Goal: Use online tool/utility: Utilize a website feature to perform a specific function

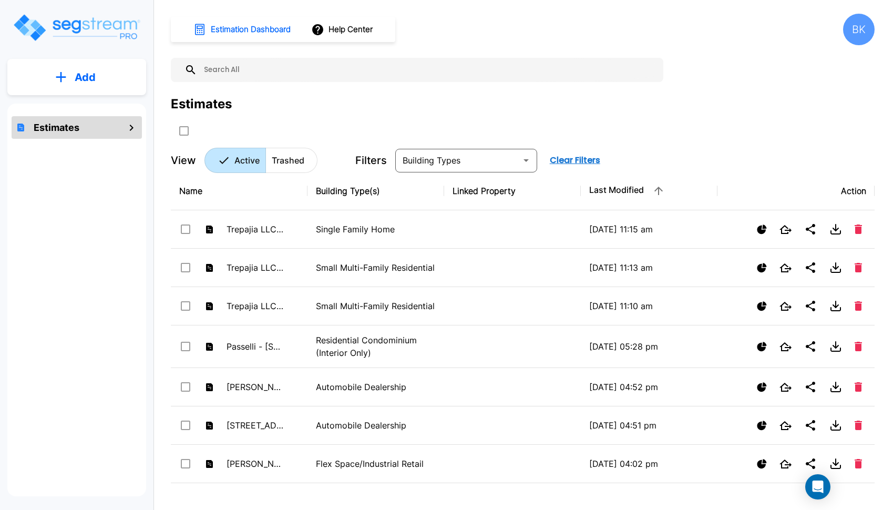
click at [118, 65] on button "Add" at bounding box center [76, 77] width 139 height 30
click at [83, 109] on p "Add Estimate" at bounding box center [83, 106] width 54 height 13
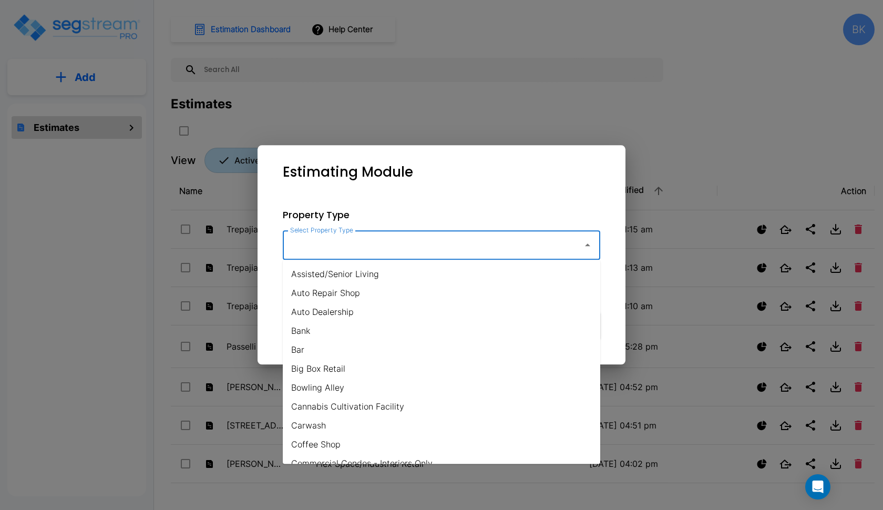
click at [308, 244] on input "Select Property Type" at bounding box center [429, 245] width 285 height 20
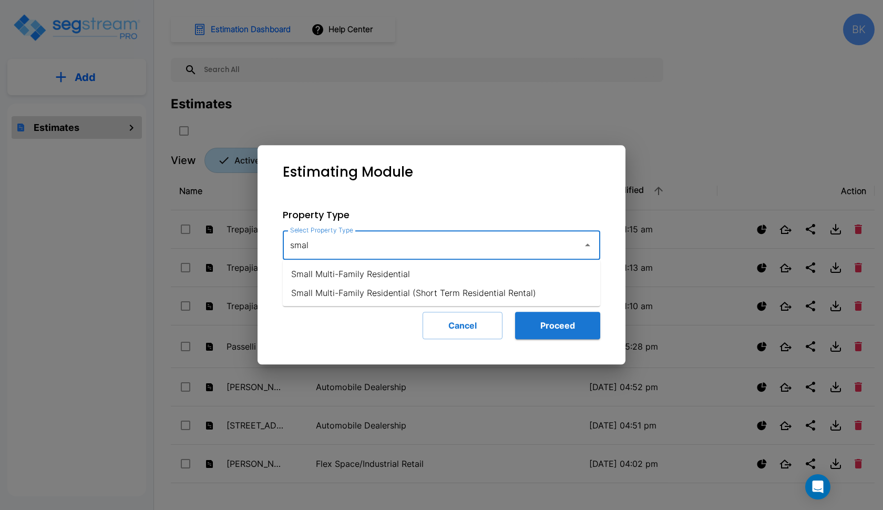
click at [403, 274] on li "Small Multi-Family Residential" at bounding box center [441, 273] width 317 height 19
type input "Small Multi-Family Residential"
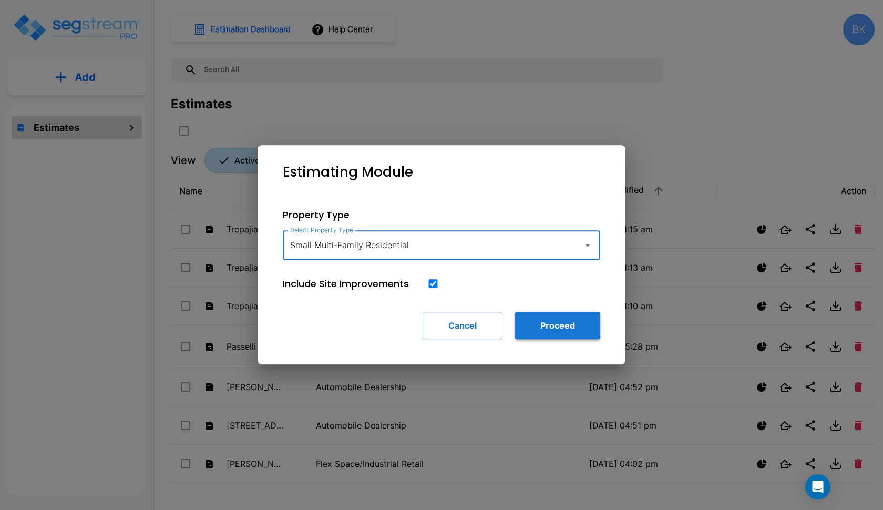
click at [522, 315] on button "Proceed" at bounding box center [557, 325] width 85 height 27
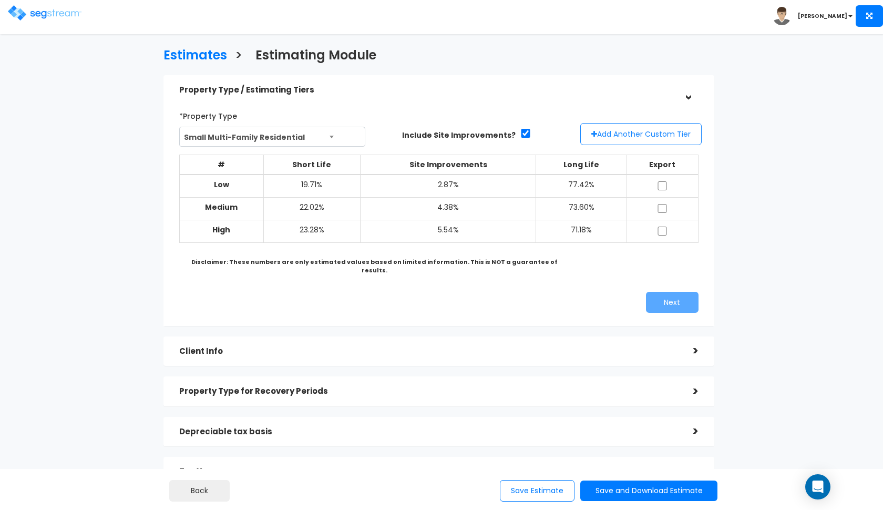
click at [606, 128] on button "Add Another Custom Tier" at bounding box center [640, 134] width 121 height 22
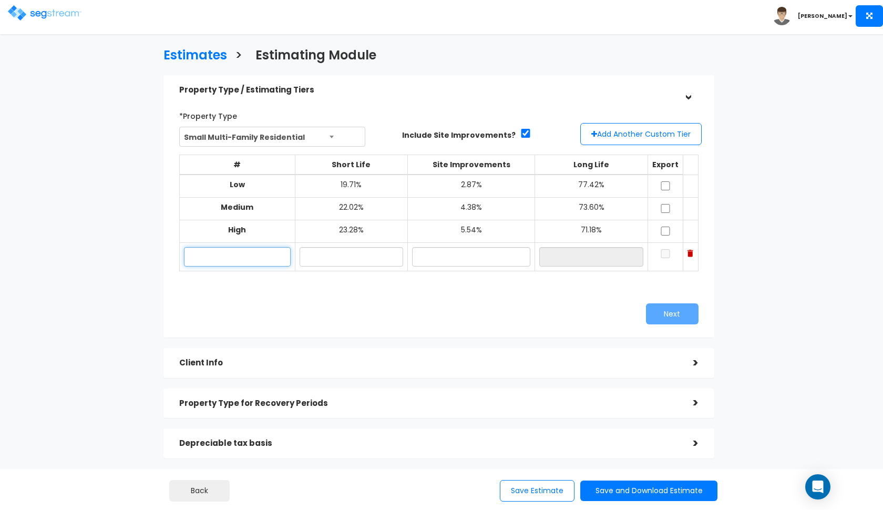
click at [246, 258] on input "text" at bounding box center [237, 256] width 107 height 19
type input "147 E Main"
type input "22.30%"
type input "3.80%"
type input "73.90%"
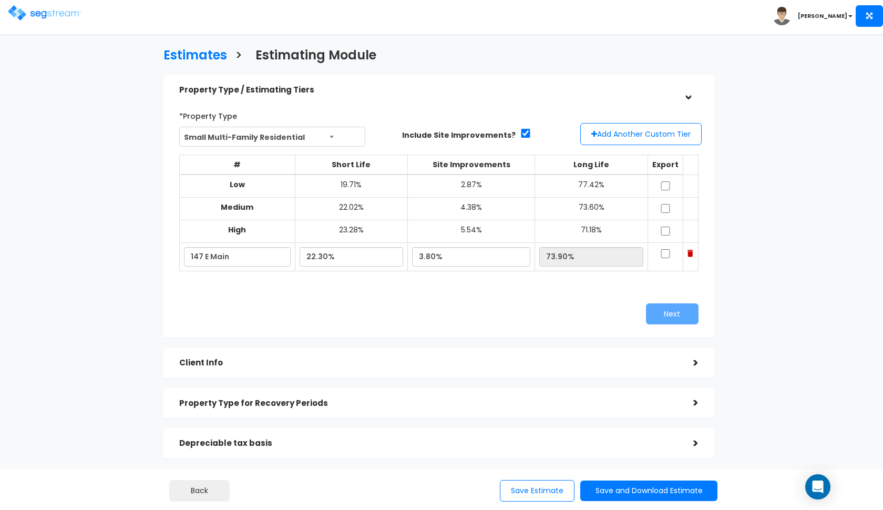
click at [372, 330] on div "*Property Type Small Multi-Family Residential Assisted/Senior Living Auto Repai…" at bounding box center [438, 215] width 551 height 243
click at [666, 185] on input "checkbox" at bounding box center [665, 185] width 11 height 9
checkbox input "true"
click at [665, 206] on input "checkbox" at bounding box center [665, 208] width 11 height 9
checkbox input "true"
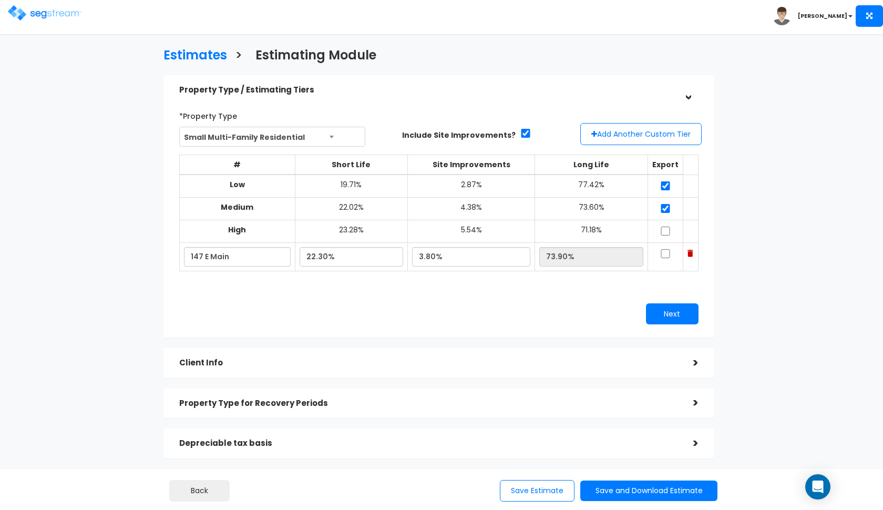
click at [665, 227] on input "checkbox" at bounding box center [665, 230] width 11 height 9
checkbox input "true"
click at [664, 250] on input "checkbox" at bounding box center [665, 253] width 11 height 9
checkbox input "true"
click at [433, 253] on input "3.80%" at bounding box center [471, 256] width 118 height 19
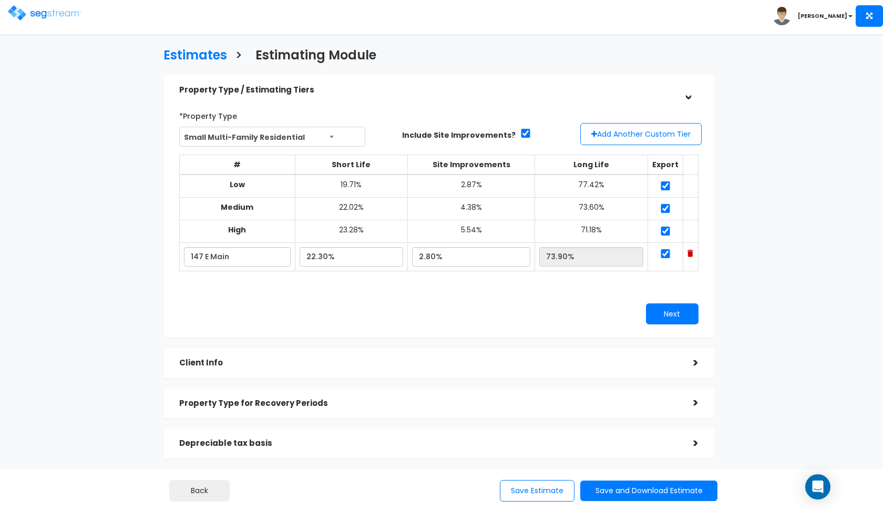
type input "2.80%"
type input "74.90%"
click at [473, 274] on div "# Short Life Site Improvements Long Life Export Low 19.71% 2.87% 77.42% Medium …" at bounding box center [439, 218] width 528 height 136
click at [663, 307] on button "Next" at bounding box center [672, 313] width 53 height 21
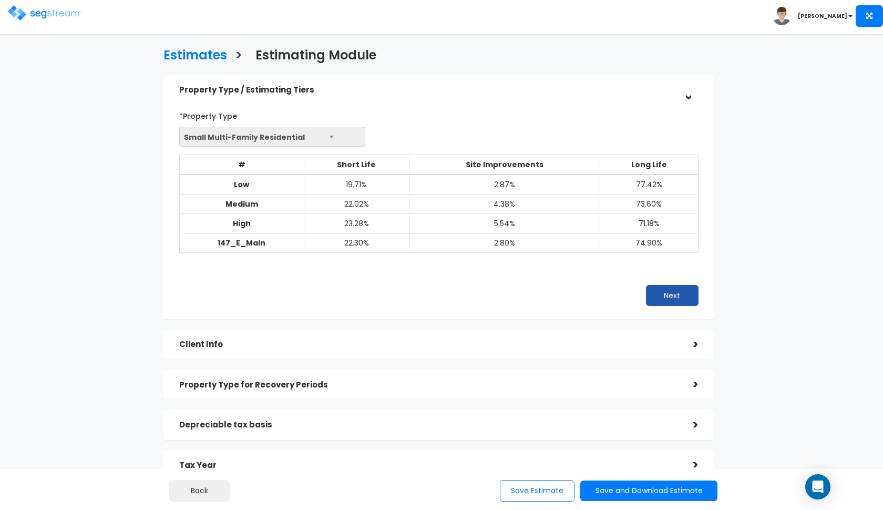
click at [658, 295] on button "Next" at bounding box center [672, 295] width 53 height 21
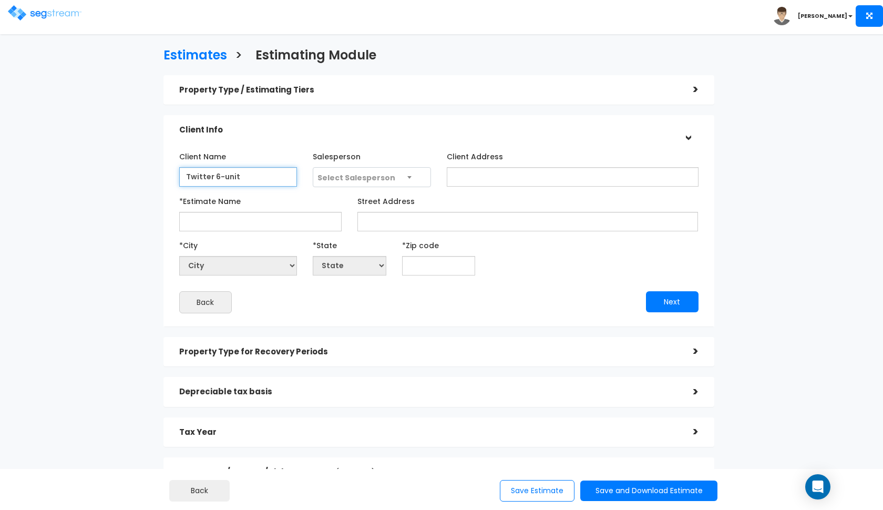
type input "Twitter 6-unit"
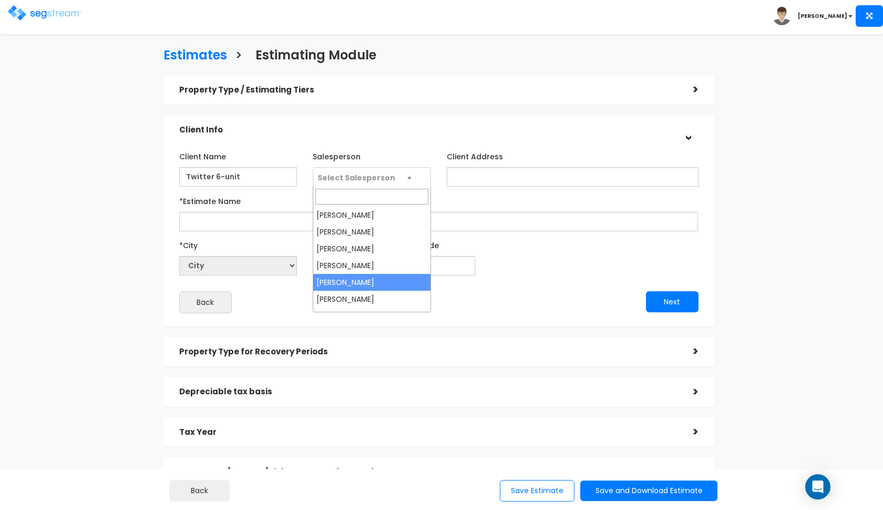
select select "190"
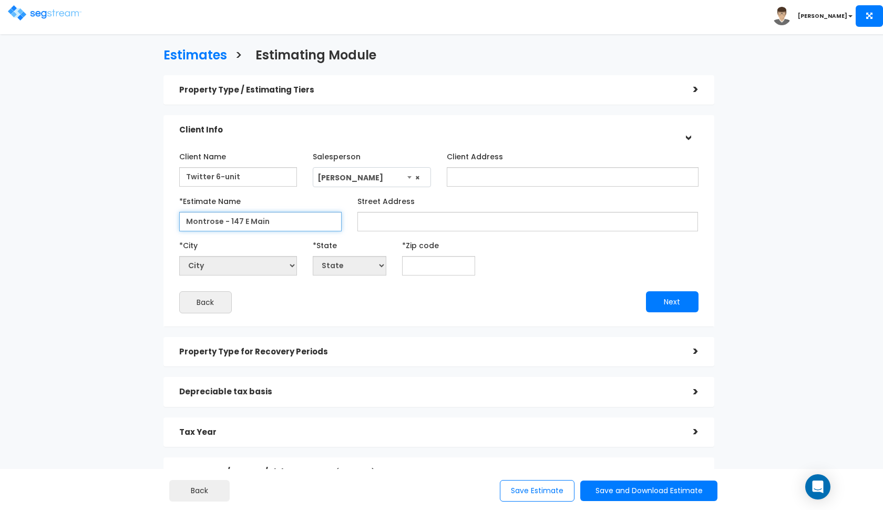
type input "Montrose - 147 E Main"
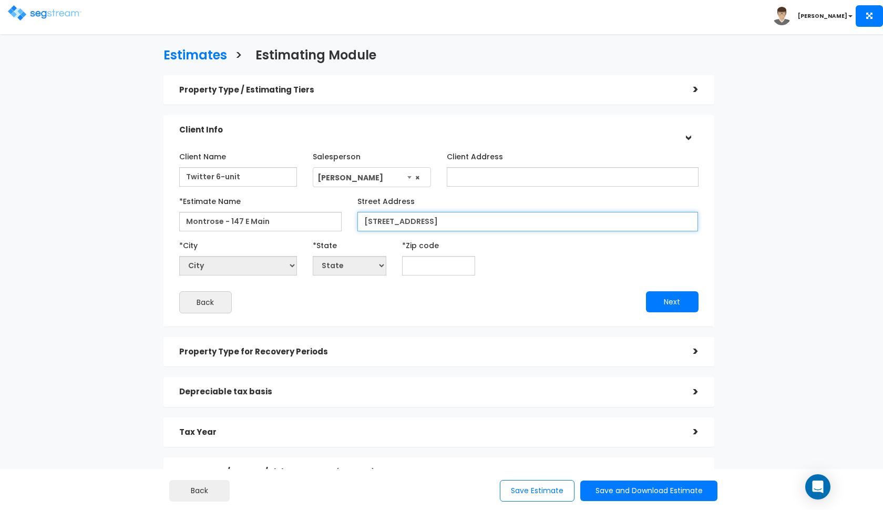
type input "147 E Main St"
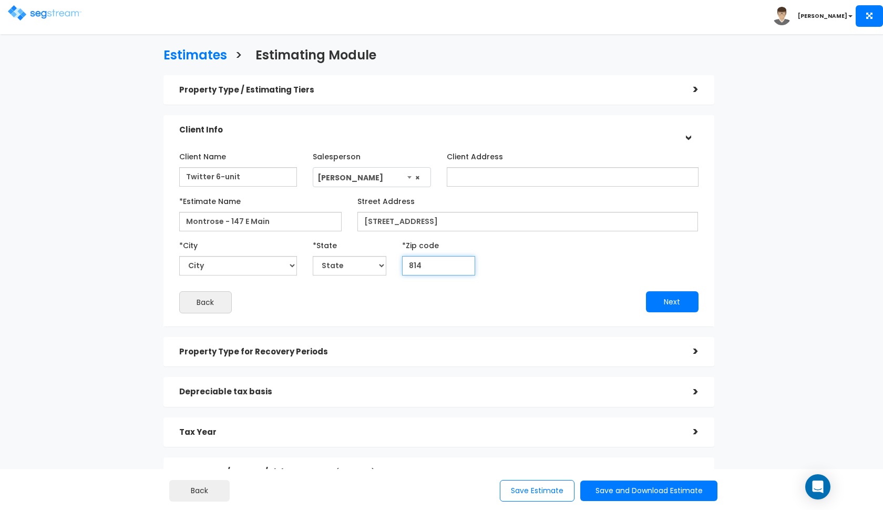
type input "8140"
select select "CO"
type input "81401"
click at [662, 299] on button "Next" at bounding box center [672, 301] width 53 height 21
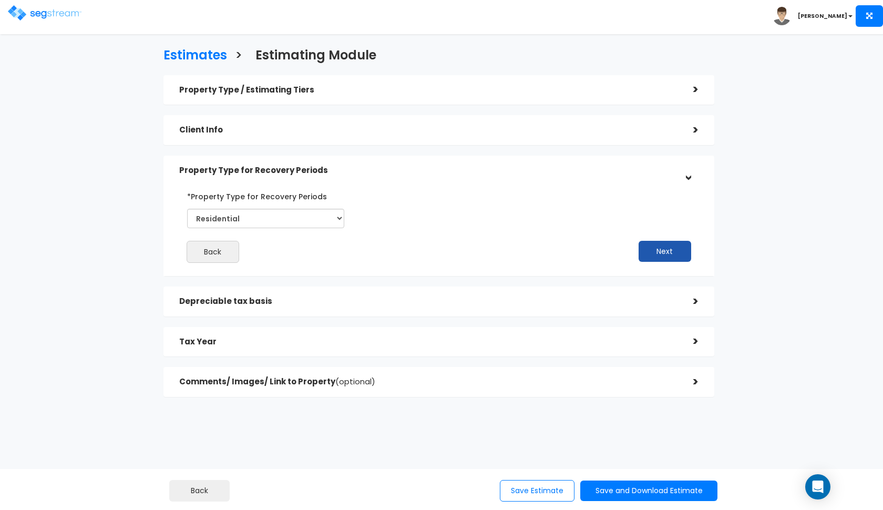
click at [653, 249] on button "Next" at bounding box center [664, 251] width 53 height 21
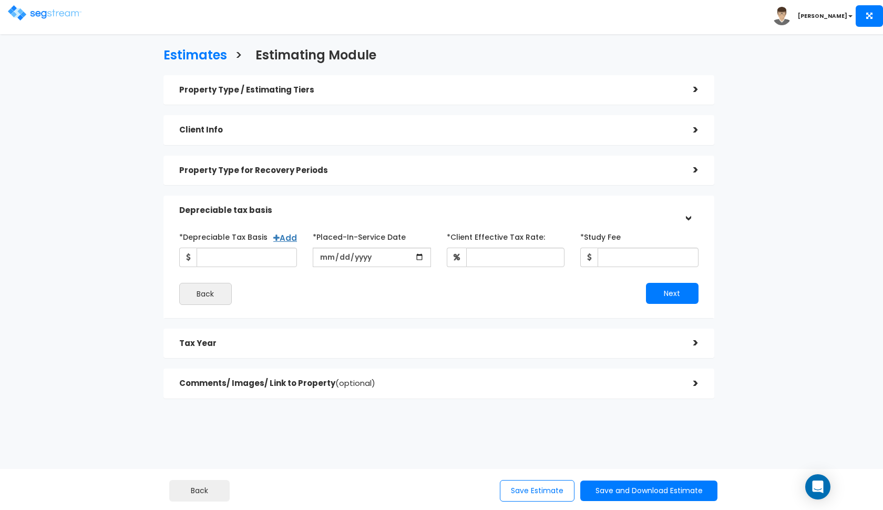
click at [669, 171] on h5 "Property Type for Recovery Periods" at bounding box center [428, 170] width 498 height 9
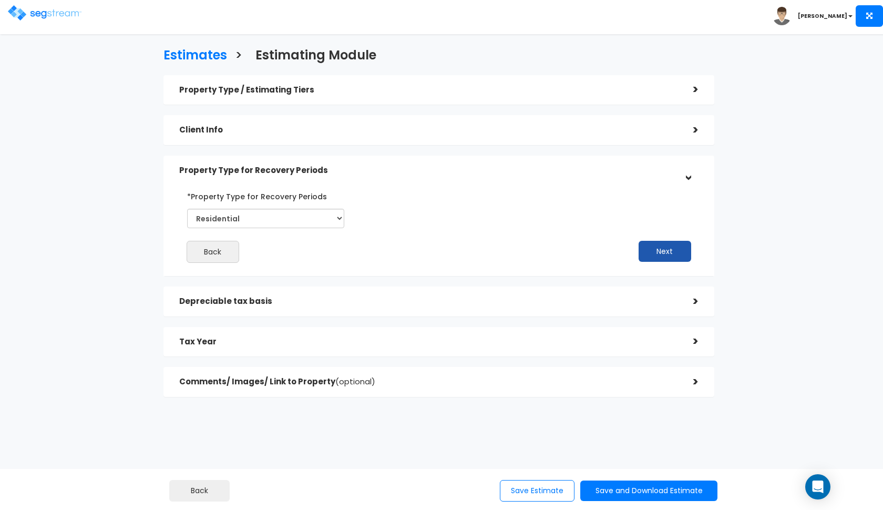
click at [670, 248] on button "Next" at bounding box center [664, 251] width 53 height 21
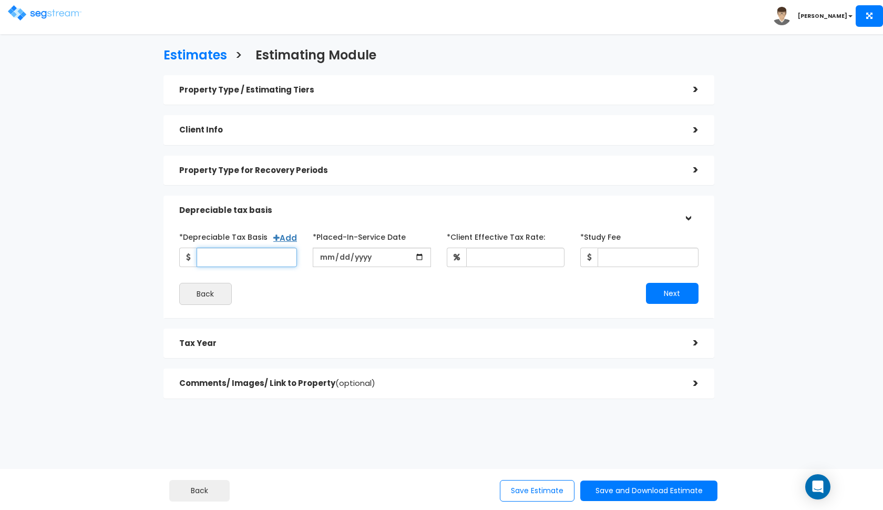
click at [246, 250] on input "*Depreciable Tax Basis" at bounding box center [247, 256] width 101 height 19
type input "1,448,305"
click at [321, 261] on input "date" at bounding box center [372, 256] width 118 height 19
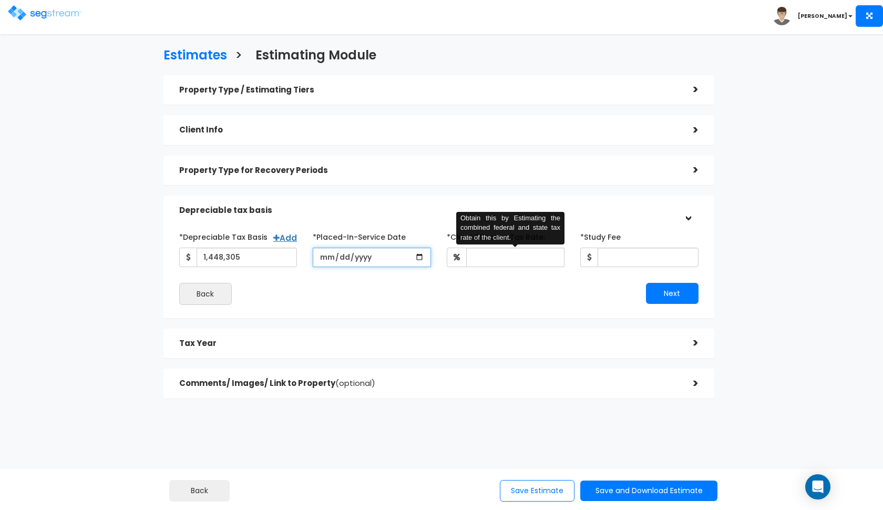
type input "2025-09-01"
click at [474, 265] on div "*Depreciable Tax Basis Add 1,448,305 *Placed-In-Service Date 2025-09-01" at bounding box center [438, 247] width 535 height 39
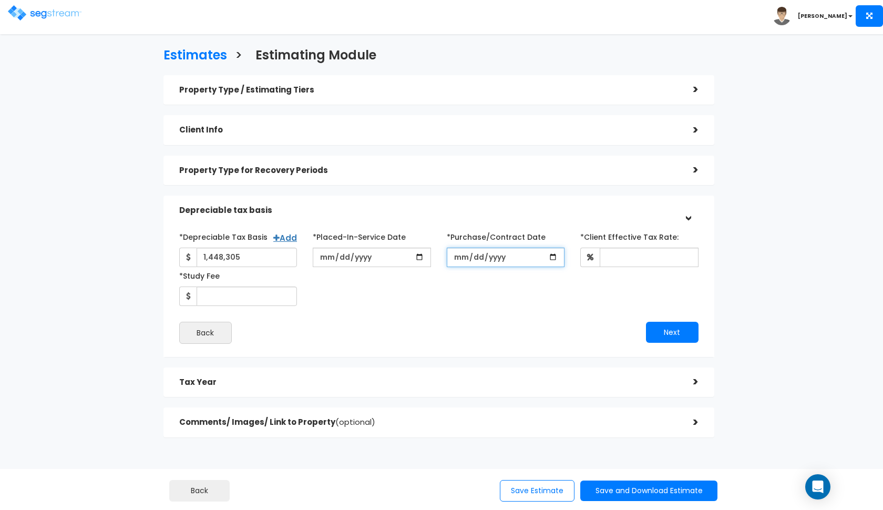
click at [459, 254] on input "*Purchase/Contract Date" at bounding box center [506, 256] width 118 height 19
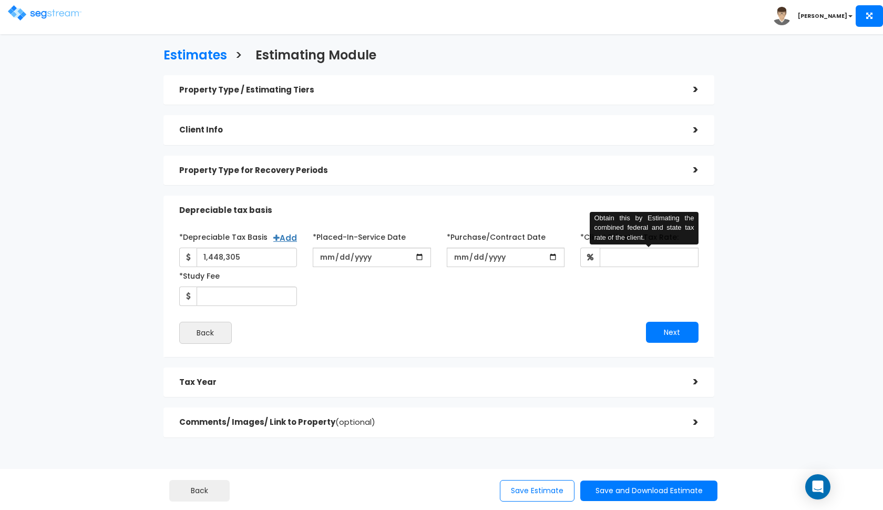
type input "2025-09-01"
click at [621, 260] on input "*Client Effective Tax Rate:" at bounding box center [649, 256] width 99 height 19
type input "35"
click at [458, 303] on div "*Depreciable Tax Basis Add 1,448,305 *Placed-In-Service Date 2025-09-01" at bounding box center [438, 267] width 535 height 78
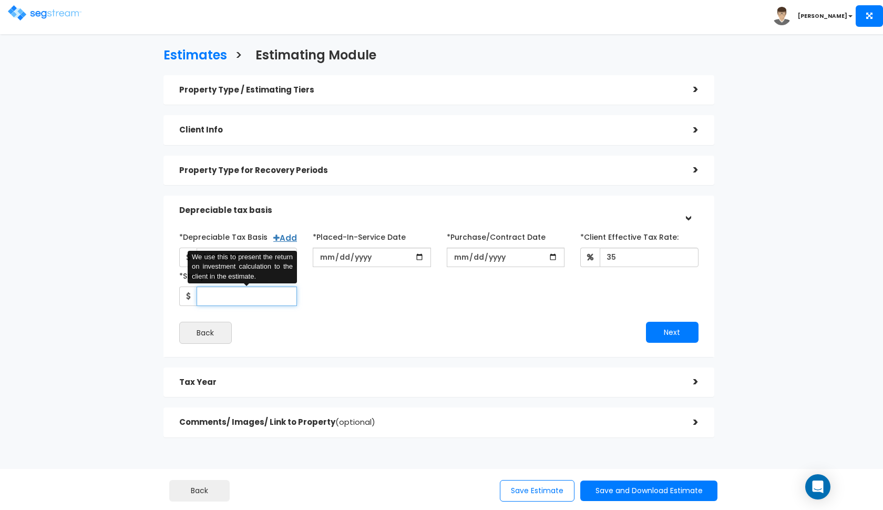
click at [256, 291] on input "*Study Fee" at bounding box center [247, 295] width 101 height 19
type input "5,500"
click at [650, 325] on button "Next" at bounding box center [672, 332] width 53 height 21
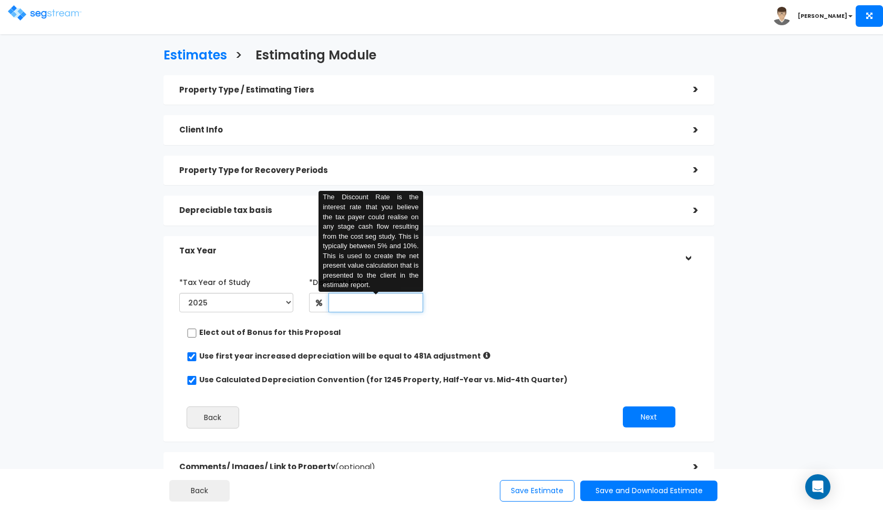
click at [379, 301] on input "text" at bounding box center [375, 302] width 95 height 19
type input "8"
click at [646, 412] on button "Next" at bounding box center [649, 416] width 53 height 21
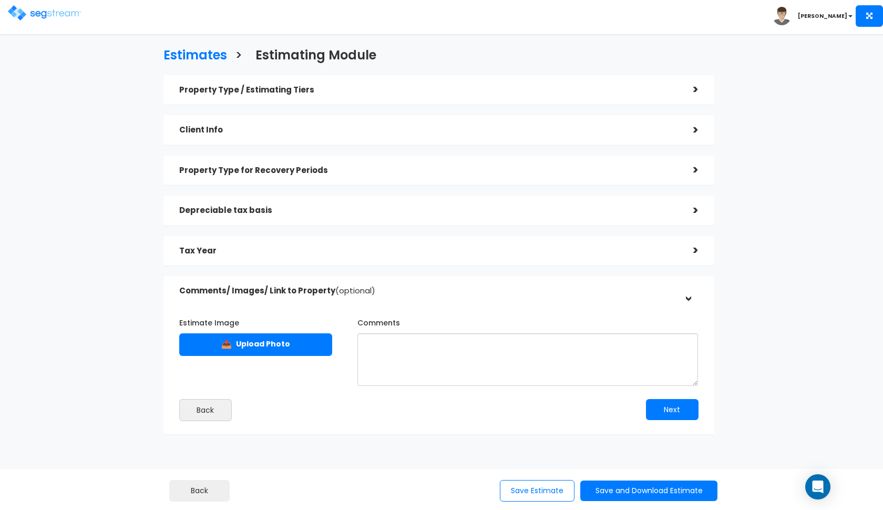
click at [418, 168] on h5 "Property Type for Recovery Periods" at bounding box center [428, 170] width 498 height 9
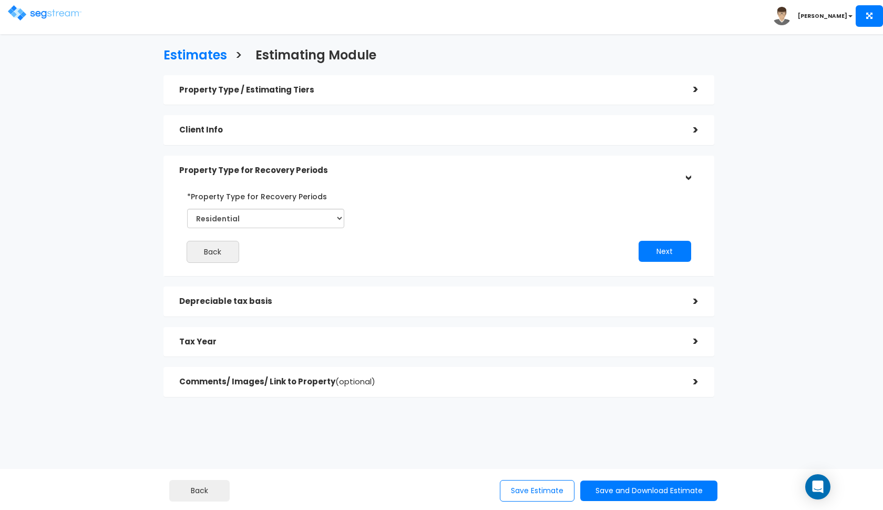
click at [446, 173] on h5 "Property Type for Recovery Periods" at bounding box center [428, 170] width 498 height 9
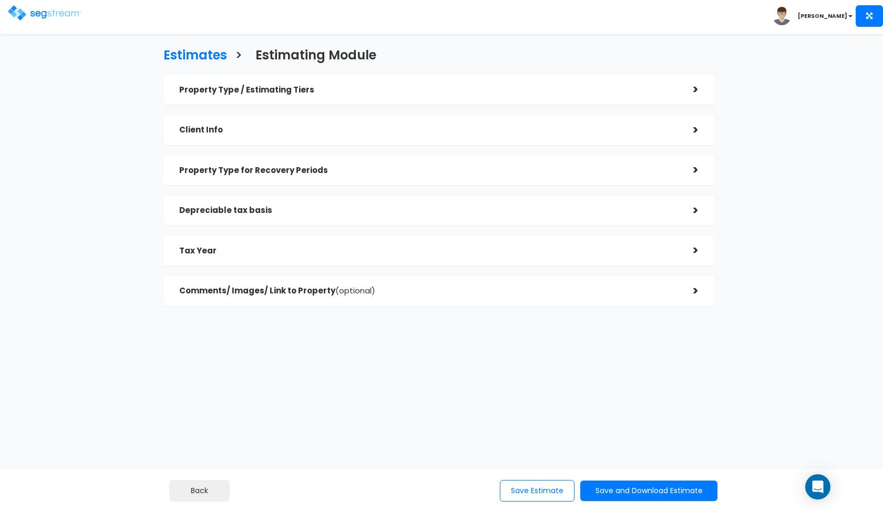
click at [517, 252] on h5 "Tax Year" at bounding box center [428, 250] width 498 height 9
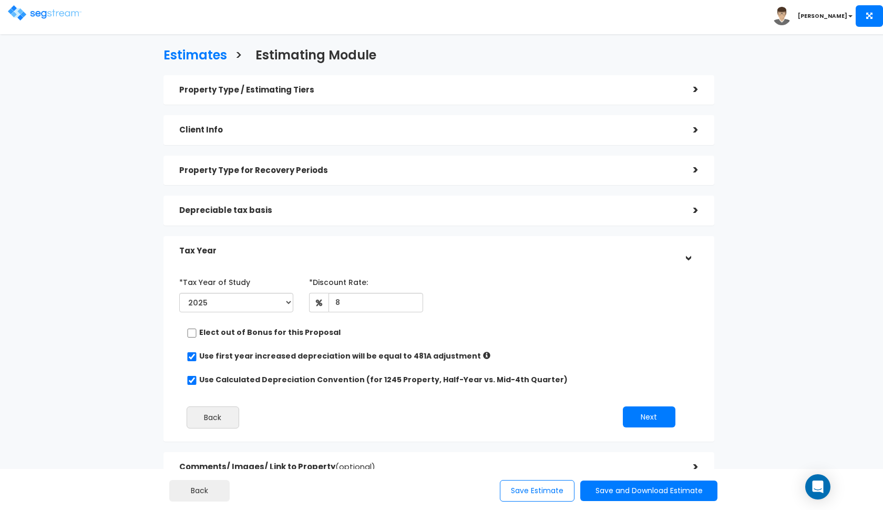
click at [503, 258] on div "Tax Year" at bounding box center [428, 250] width 498 height 19
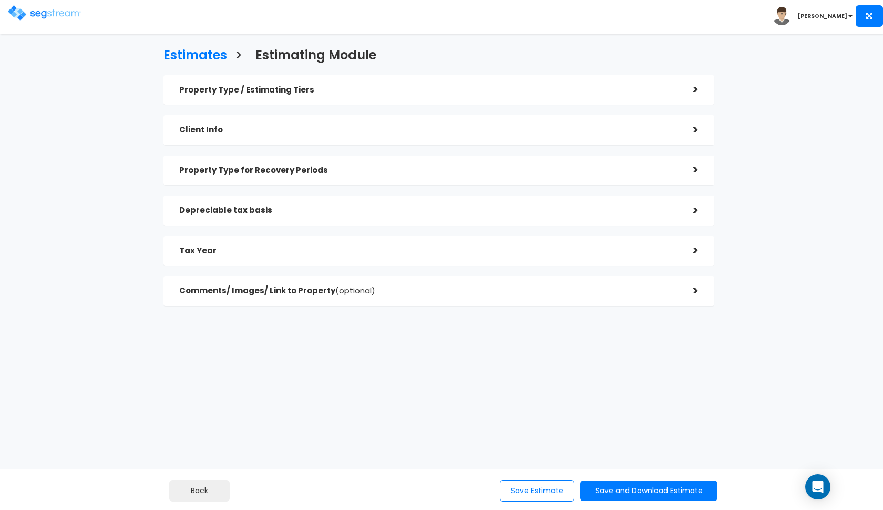
click at [494, 289] on h5 "Comments/ Images/ Link to Property (optional)" at bounding box center [428, 290] width 498 height 9
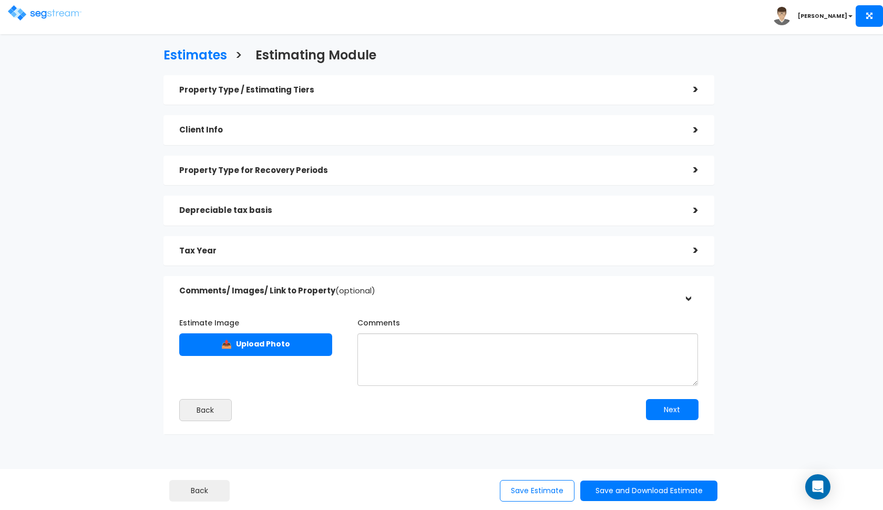
click at [615, 507] on div "Back Save Estimate Save and Download Estimate Standard Estimate Custom Estimate…" at bounding box center [441, 489] width 883 height 41
click at [631, 497] on button "Save and Download Estimate" at bounding box center [648, 490] width 137 height 20
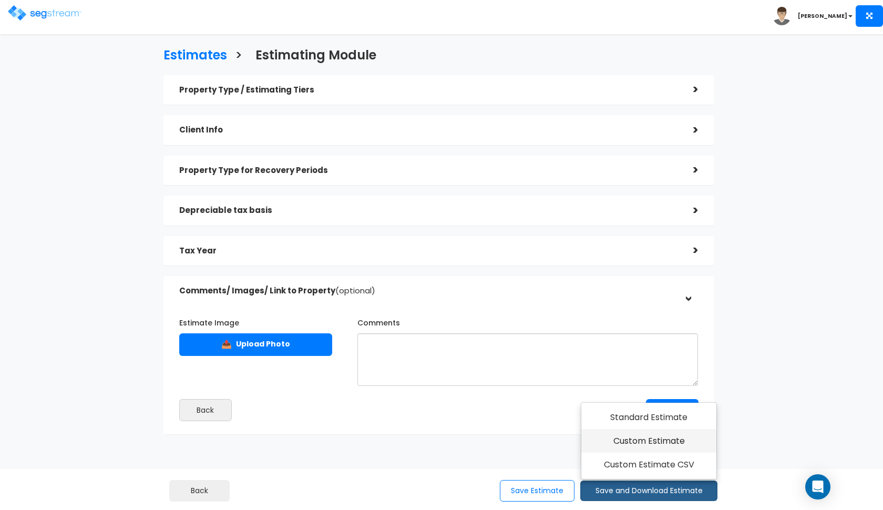
click at [667, 445] on link "Custom Estimate" at bounding box center [648, 441] width 135 height 24
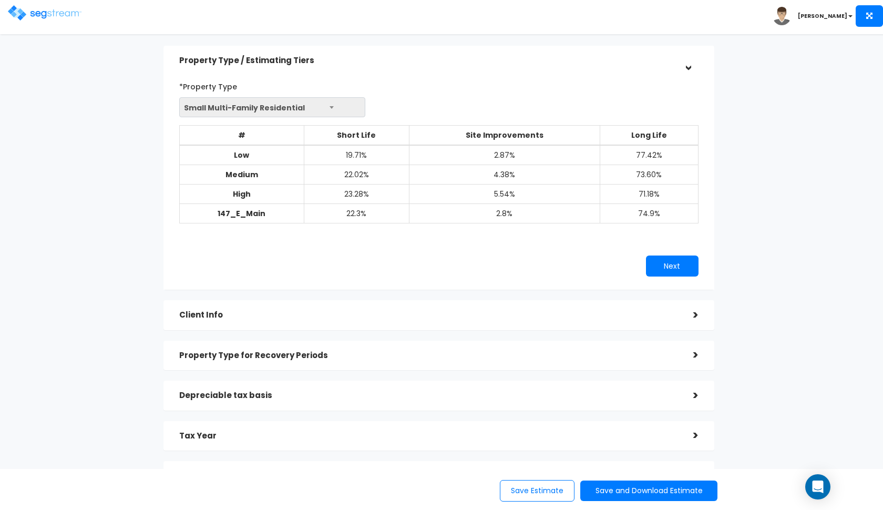
scroll to position [30, 0]
click at [520, 345] on div "Property Type for Recovery Periods" at bounding box center [428, 354] width 498 height 19
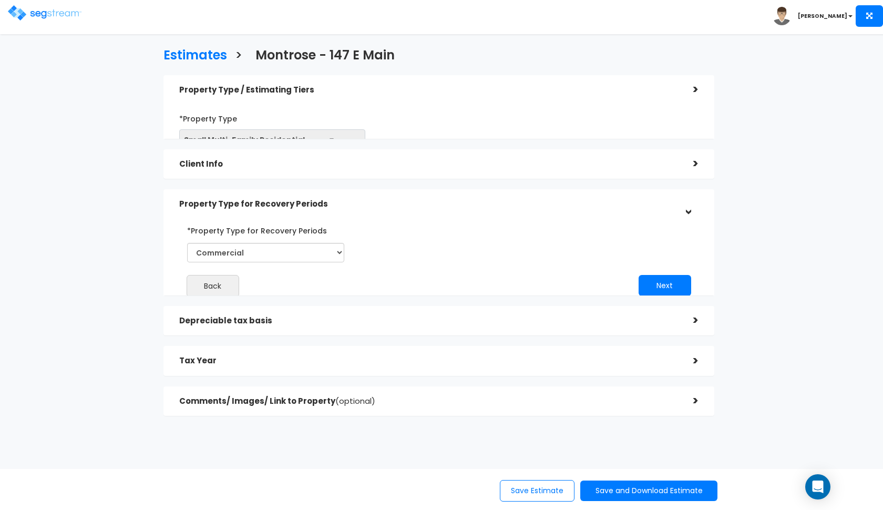
scroll to position [0, 0]
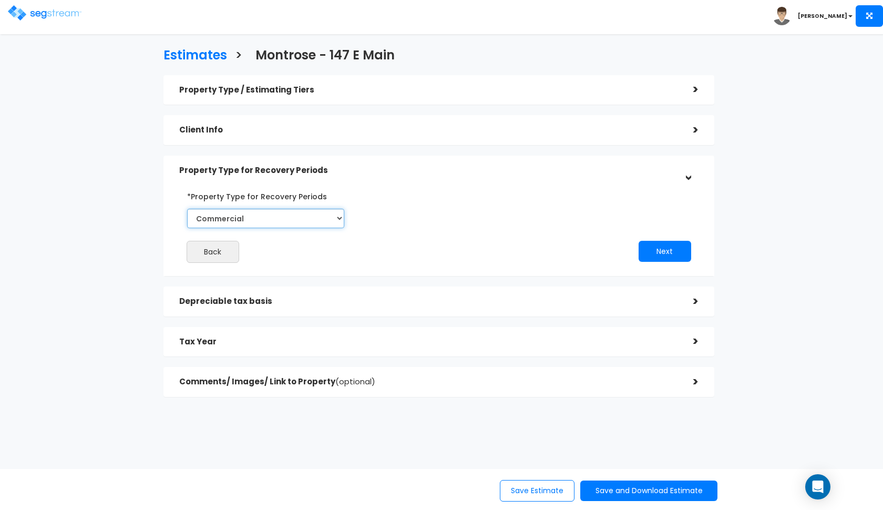
select select "Residential"
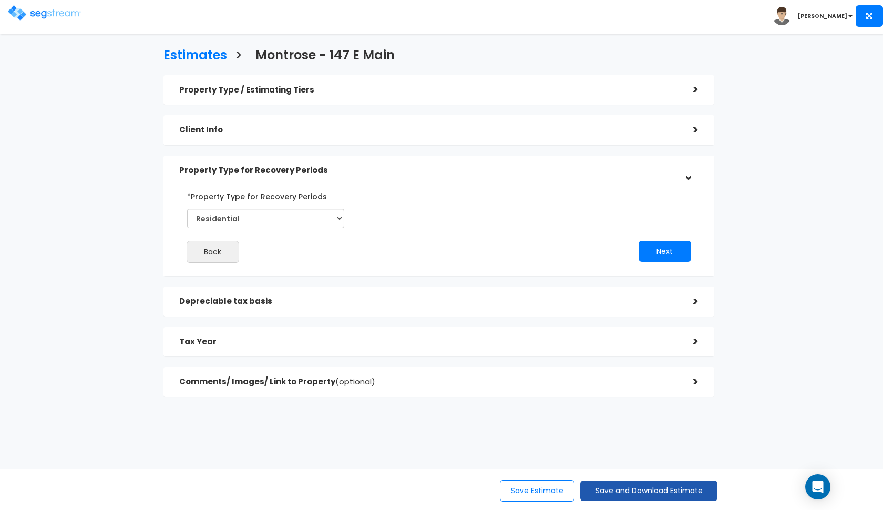
click at [615, 491] on button "Save and Download Estimate" at bounding box center [648, 490] width 137 height 20
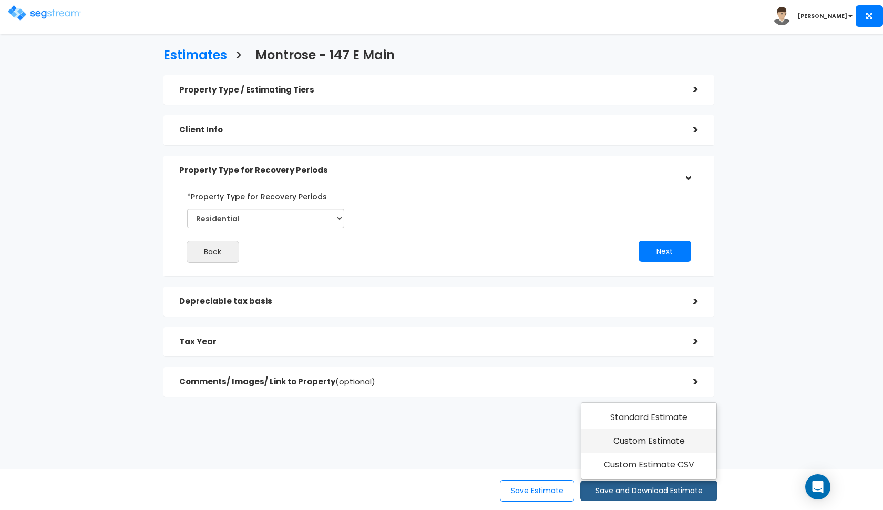
click at [662, 448] on link "Custom Estimate" at bounding box center [648, 441] width 135 height 24
